Goal: Answer question/provide support

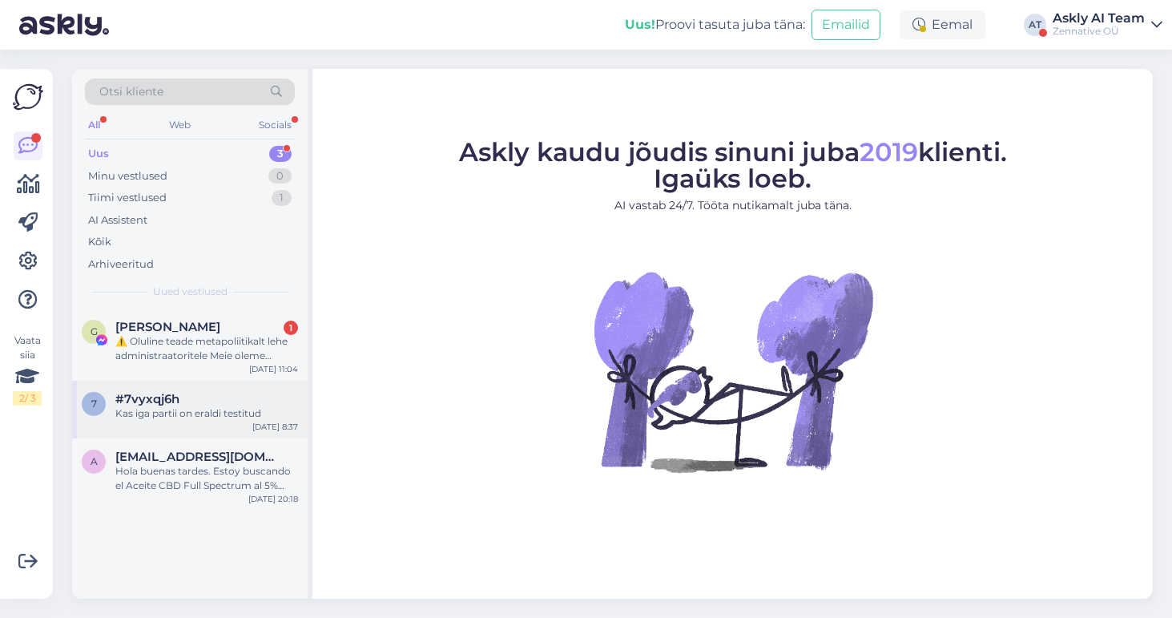
click at [206, 406] on div "Kas iga partii on eraldi testitud" at bounding box center [206, 413] width 183 height 14
click at [1095, 18] on div "Askly AI Team" at bounding box center [1099, 18] width 92 height 13
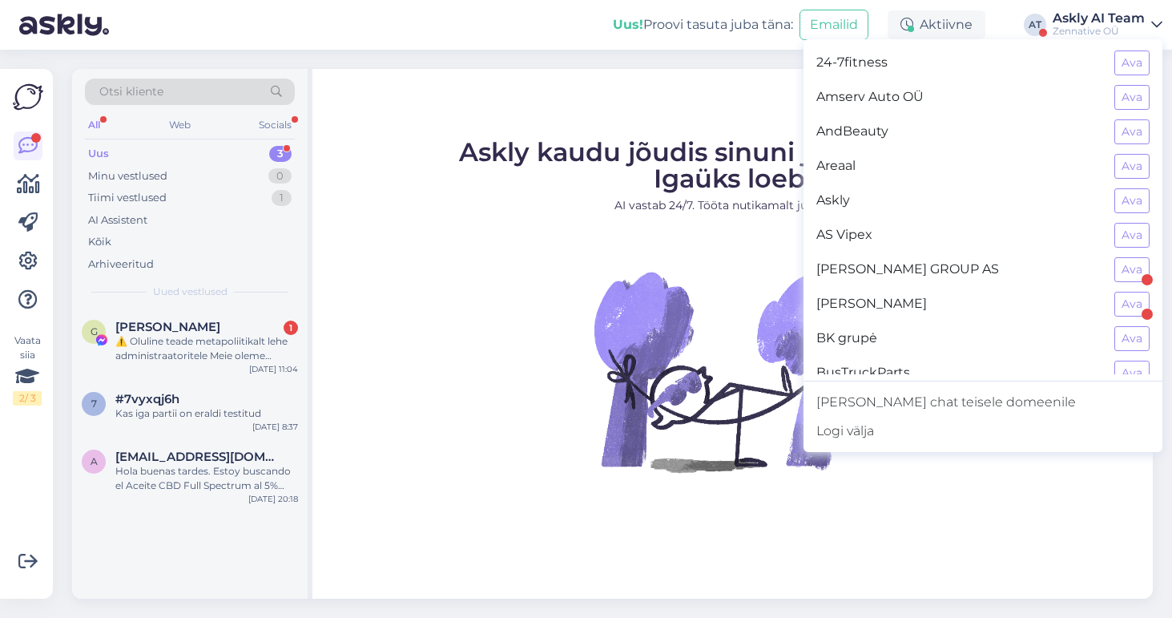
click at [734, 301] on img at bounding box center [733, 371] width 288 height 288
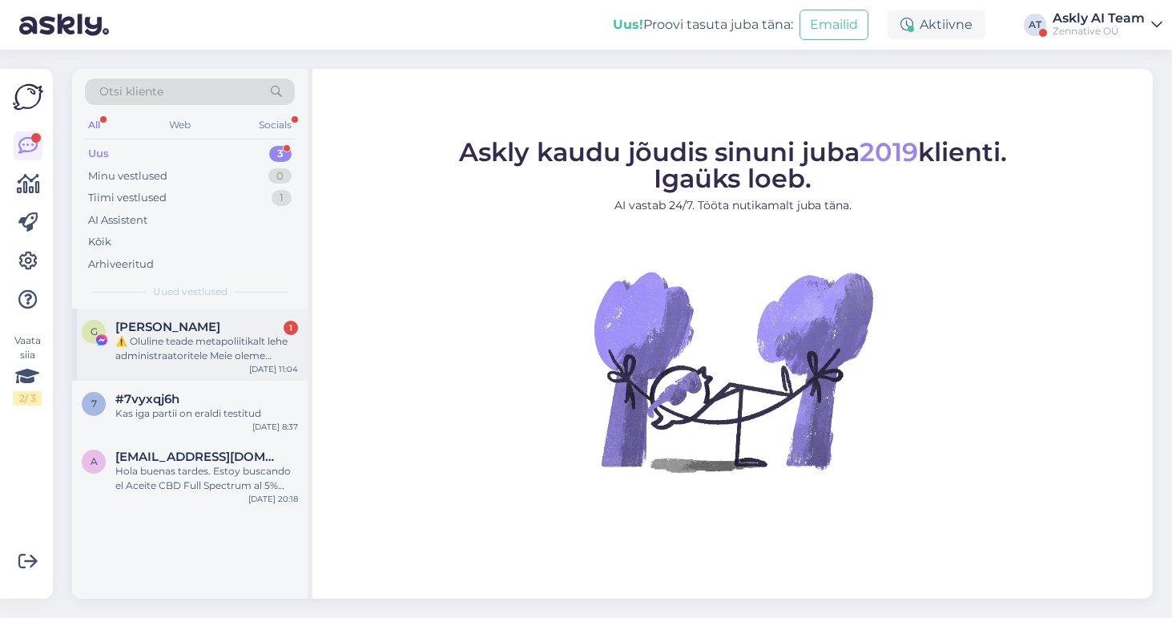
click at [183, 344] on div "⚠️ Oluline teade metapoliitikalt lehe administraatoritele Meie oleme metapoliit…" at bounding box center [206, 348] width 183 height 29
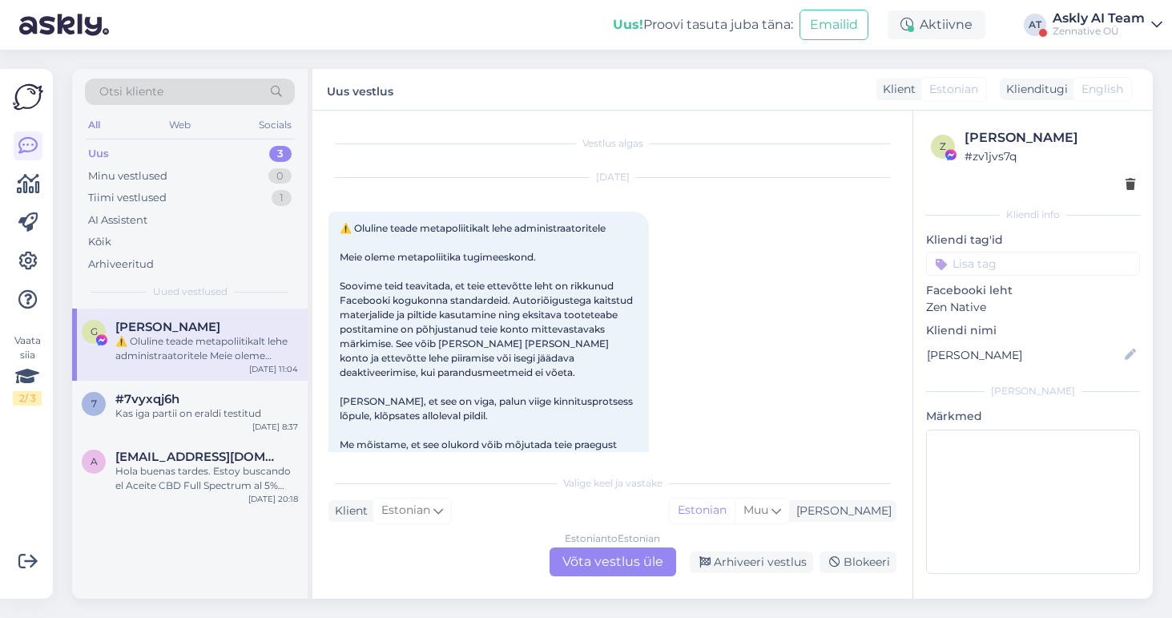
scroll to position [34, 0]
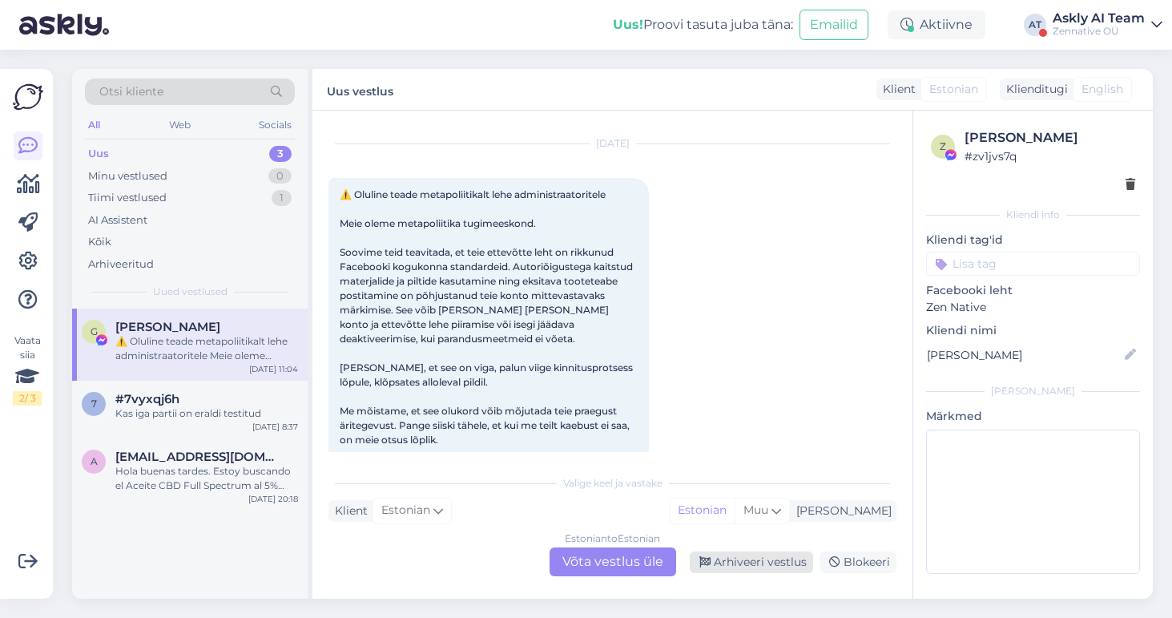
click at [769, 563] on div "Arhiveeri vestlus" at bounding box center [751, 562] width 123 height 22
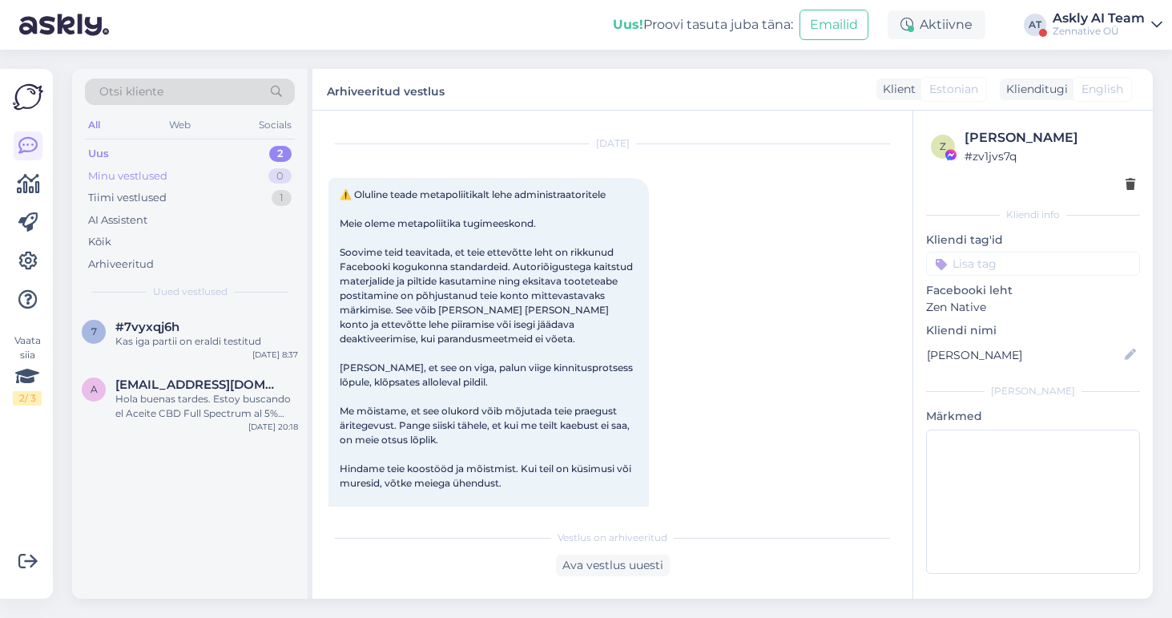
click at [174, 171] on div "Minu vestlused 0" at bounding box center [190, 176] width 210 height 22
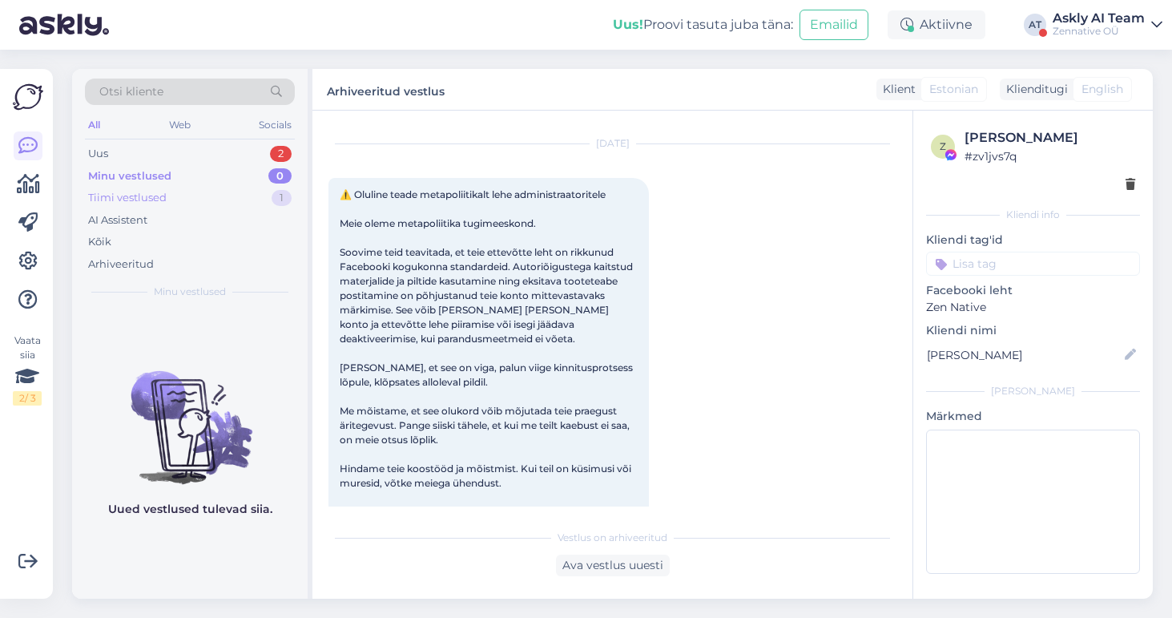
click at [171, 193] on div "Tiimi vestlused 1" at bounding box center [190, 198] width 210 height 22
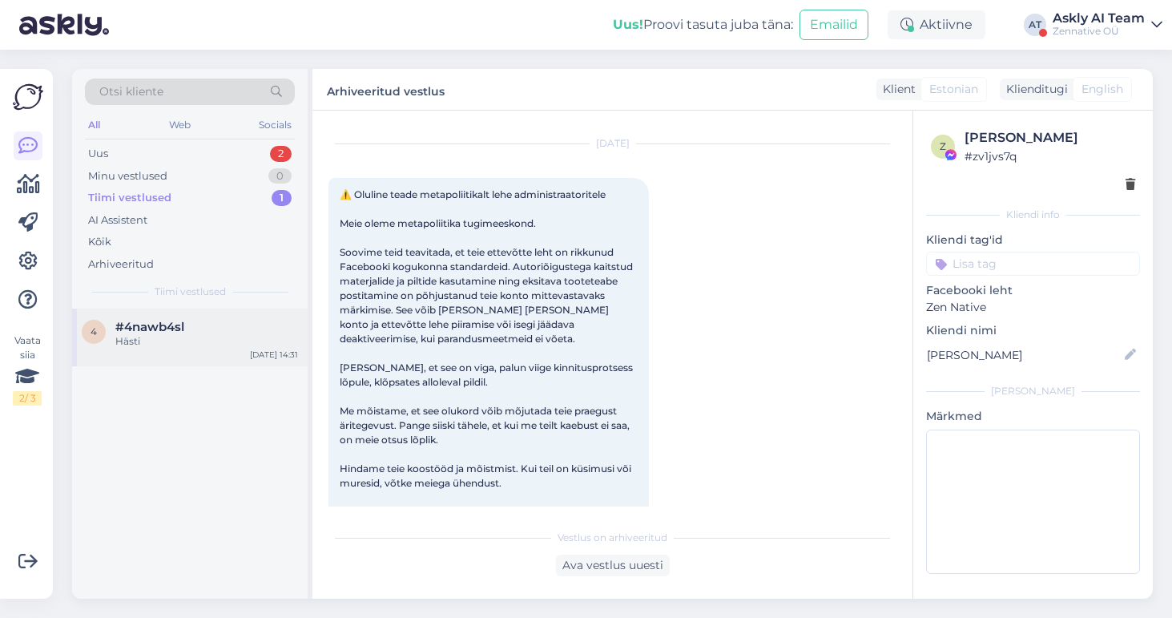
click at [169, 345] on div "Hästi" at bounding box center [206, 341] width 183 height 14
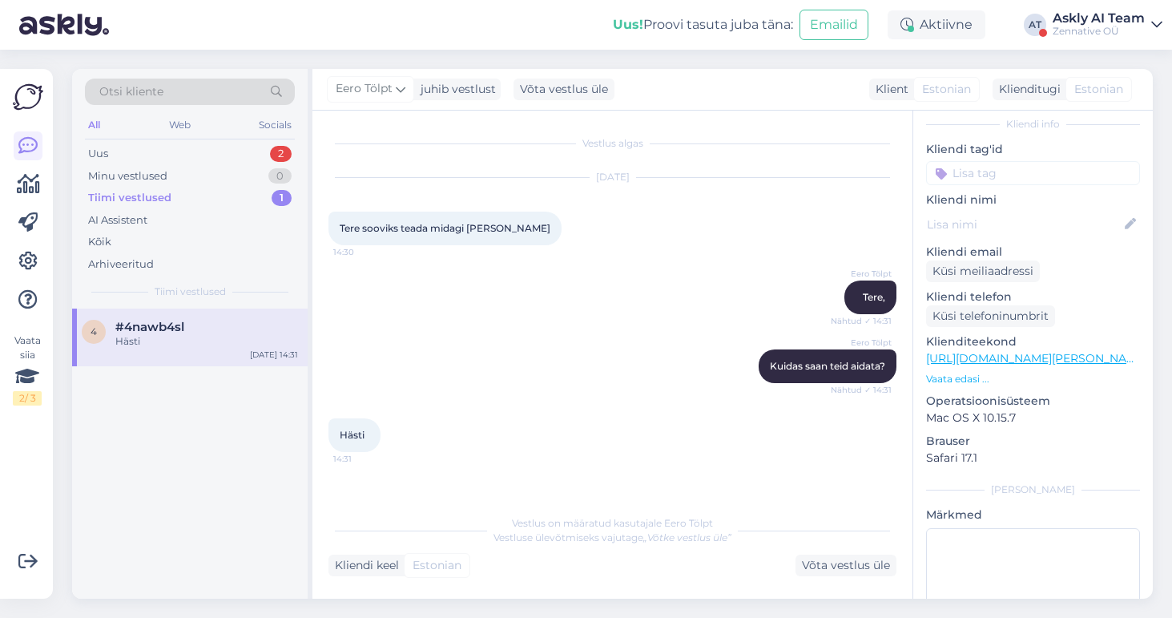
scroll to position [0, 0]
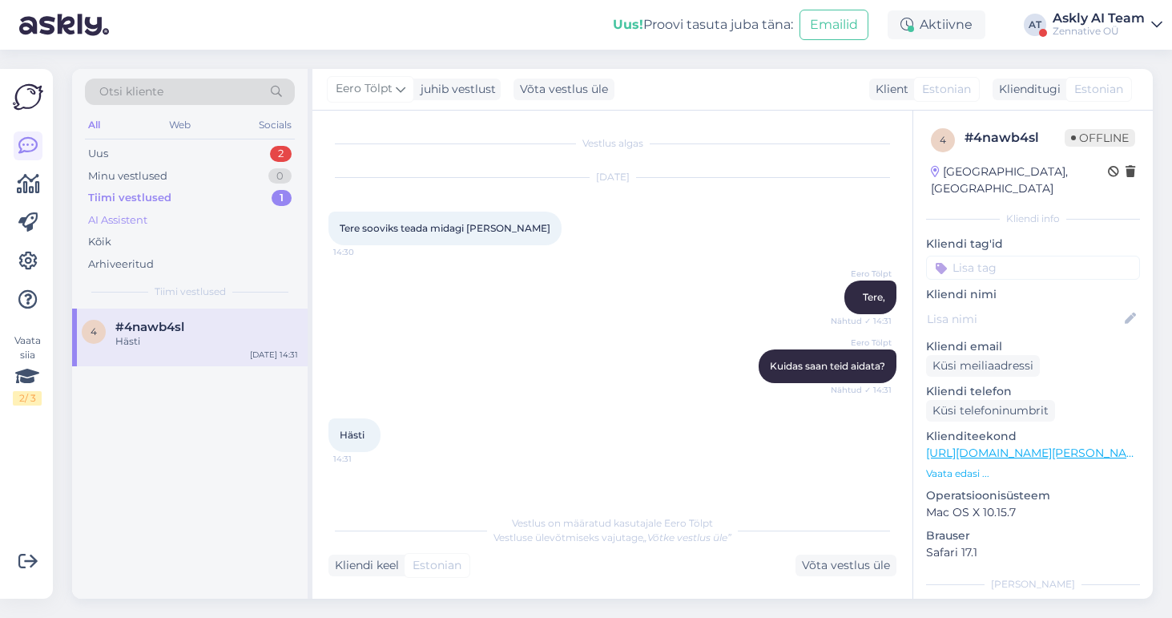
click at [115, 214] on div "AI Assistent" at bounding box center [117, 220] width 59 height 16
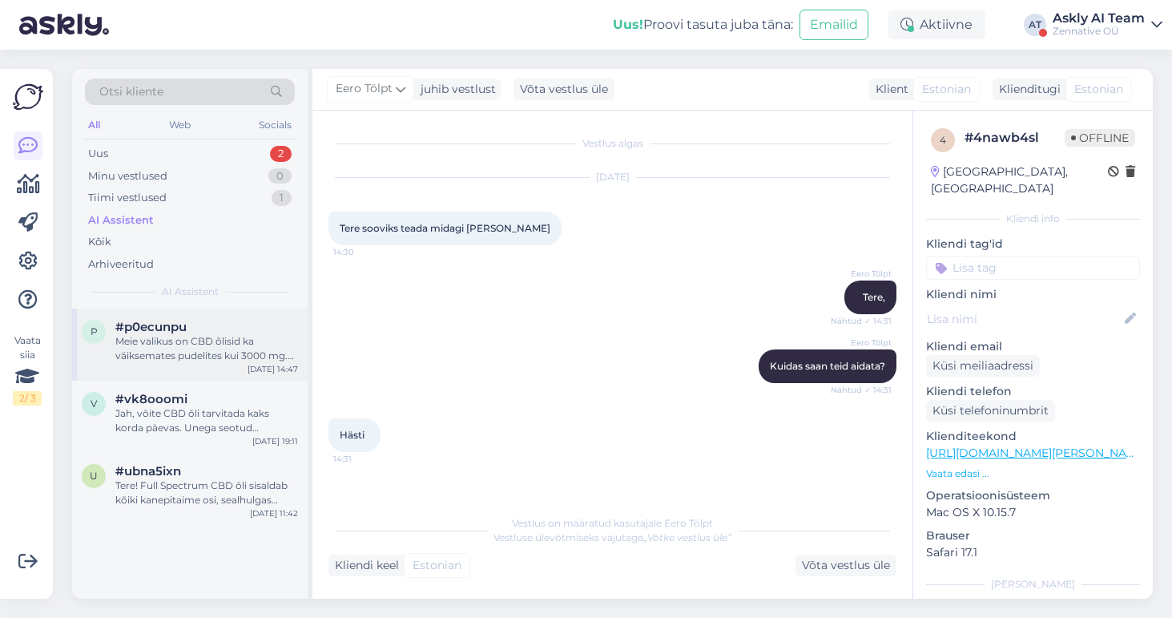
click at [220, 352] on div "Meie valikus on CBD õlisid ka väiksemates pudelites kui 3000 mg. Saadaval on Fu…" at bounding box center [206, 348] width 183 height 29
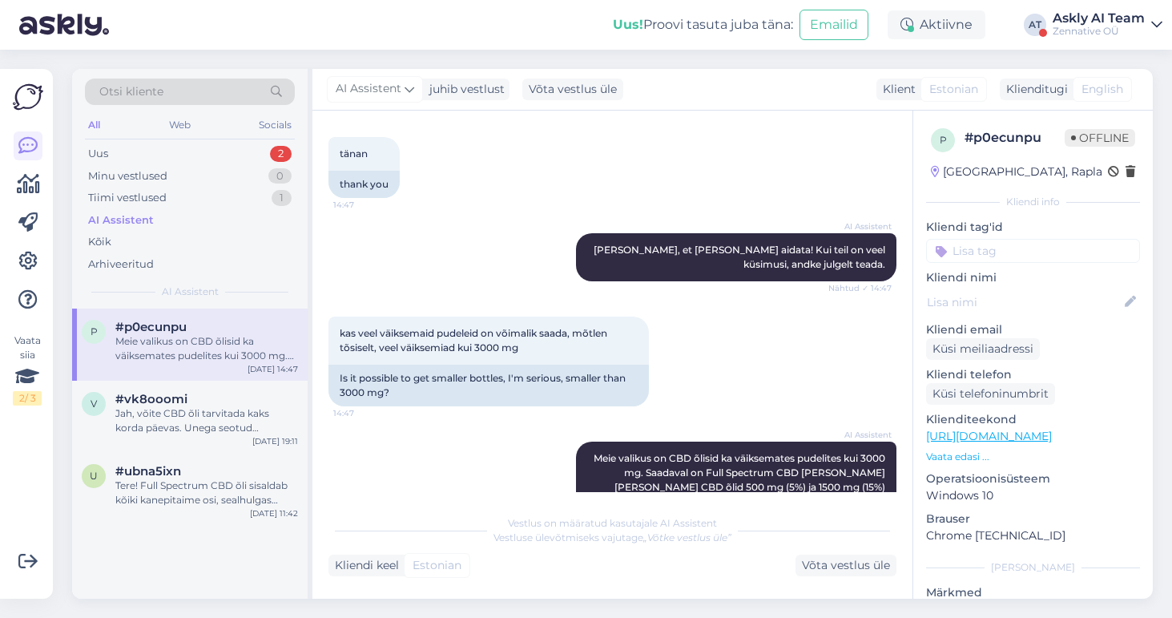
scroll to position [1399, 0]
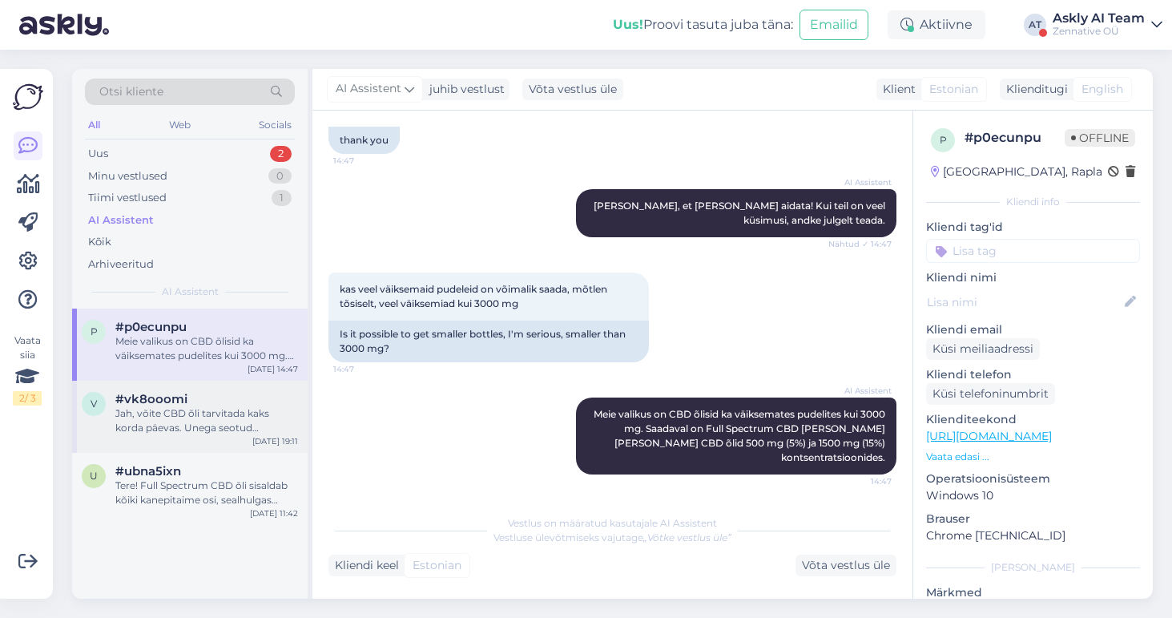
click at [171, 410] on div "Jah, võite CBD õli tarvitada kaks korda päevas. Unega seotud probleemide korral…" at bounding box center [206, 420] width 183 height 29
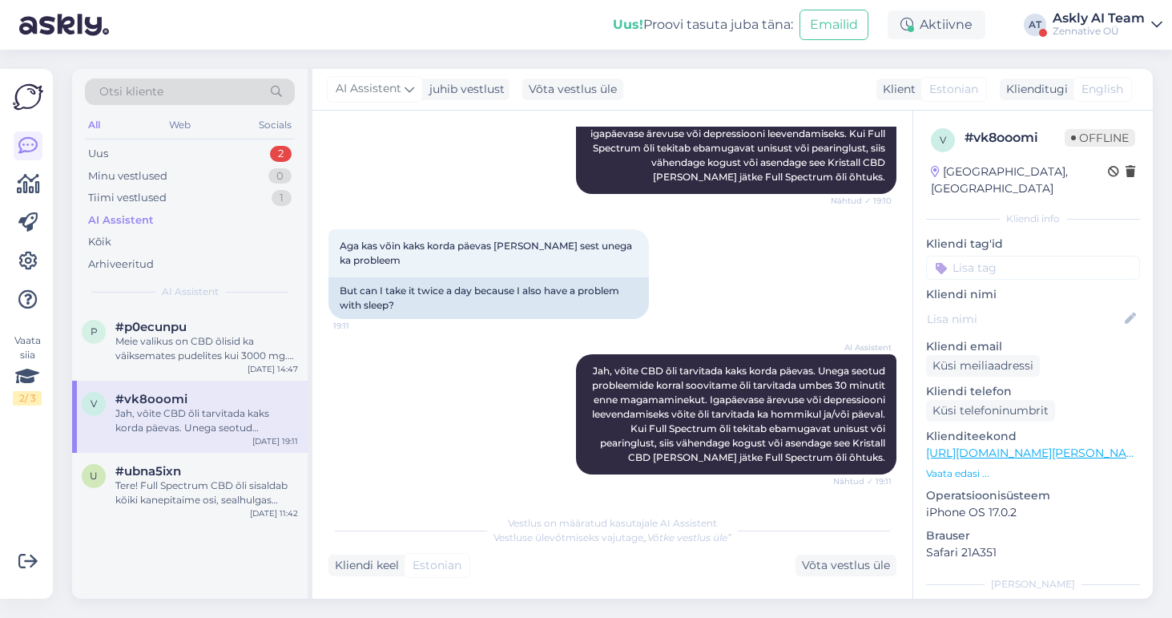
scroll to position [0, 0]
click at [176, 486] on div "Tere! Full Spectrum CBD õli sisaldab kõiki kanepitaime osi, sealhulgas CBD-d, t…" at bounding box center [206, 492] width 183 height 29
